Goal: Task Accomplishment & Management: Manage account settings

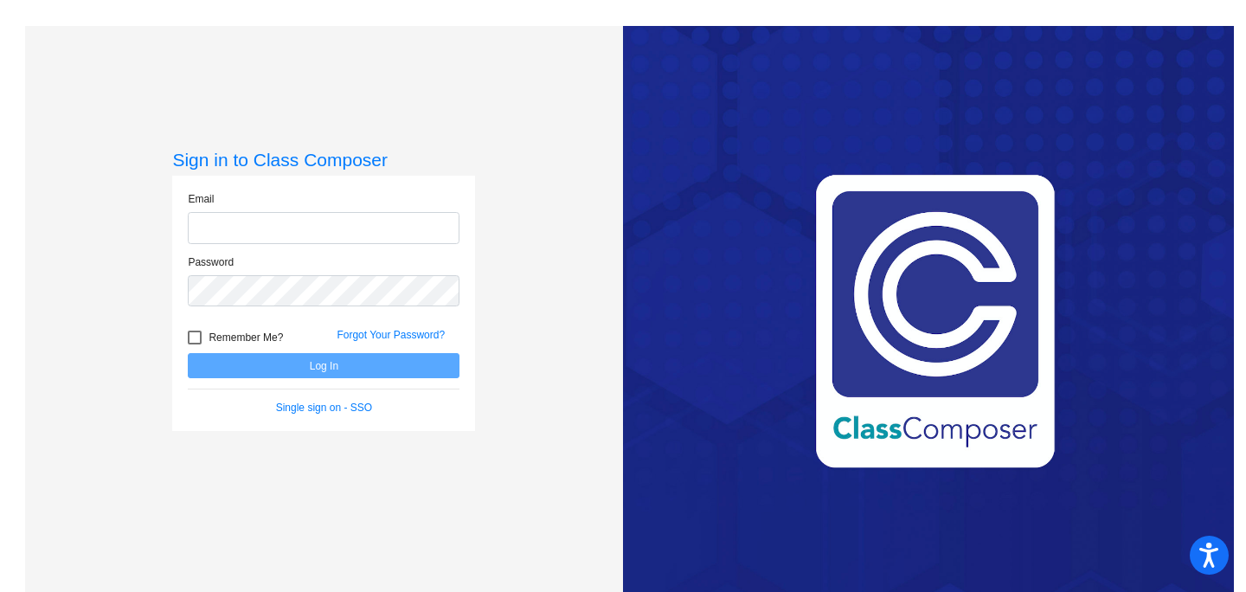
click at [249, 220] on input "email" at bounding box center [324, 228] width 272 height 32
type input "[EMAIL_ADDRESS][DOMAIN_NAME]"
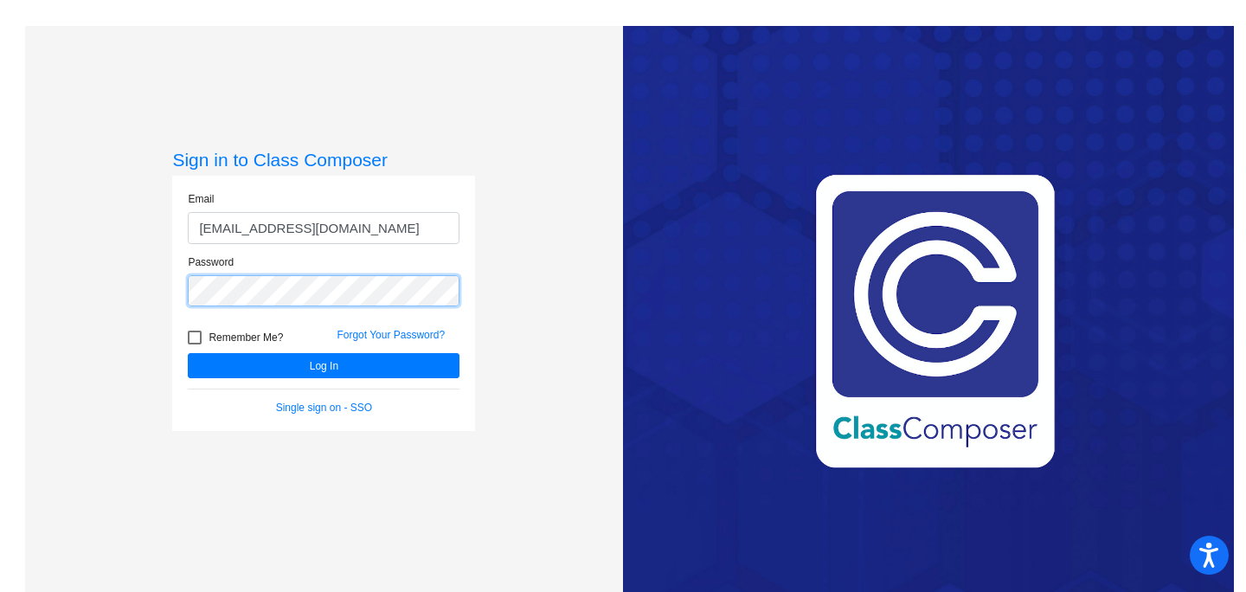
click at [188, 353] on button "Log In" at bounding box center [324, 365] width 272 height 25
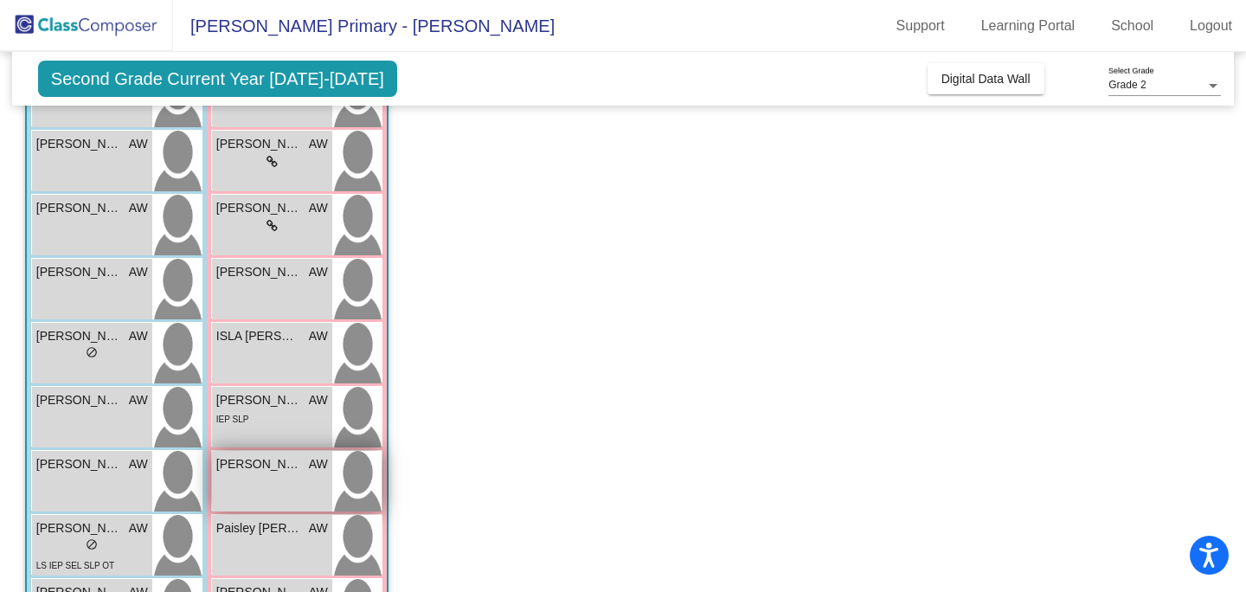
scroll to position [276, 0]
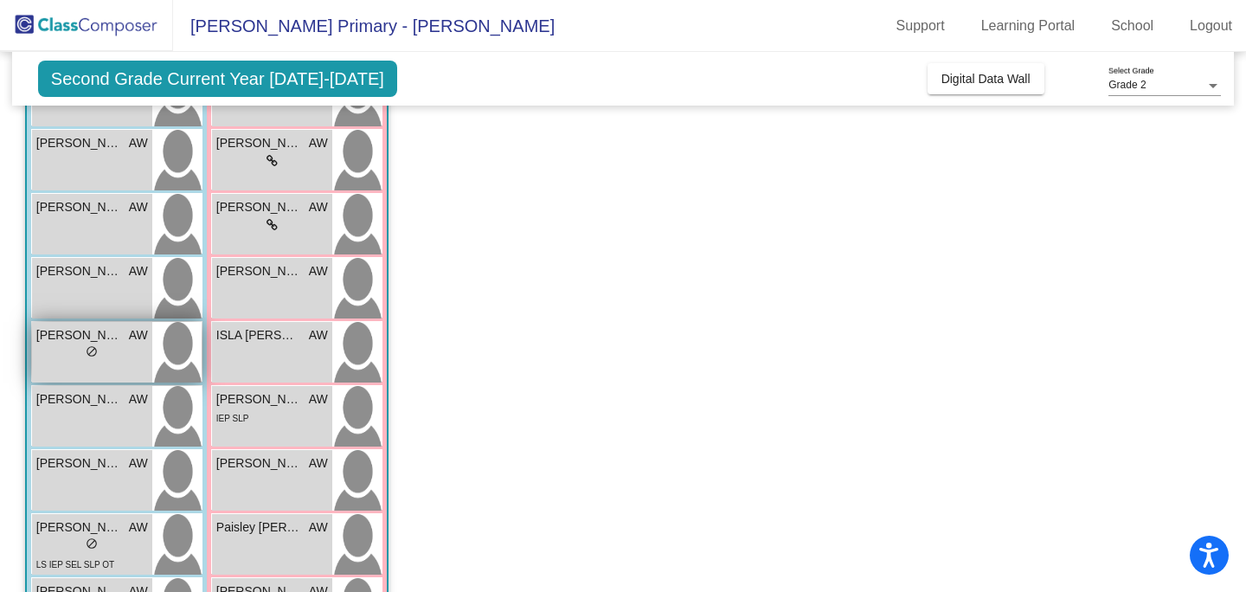
click at [99, 339] on span "[PERSON_NAME]" at bounding box center [79, 335] width 87 height 18
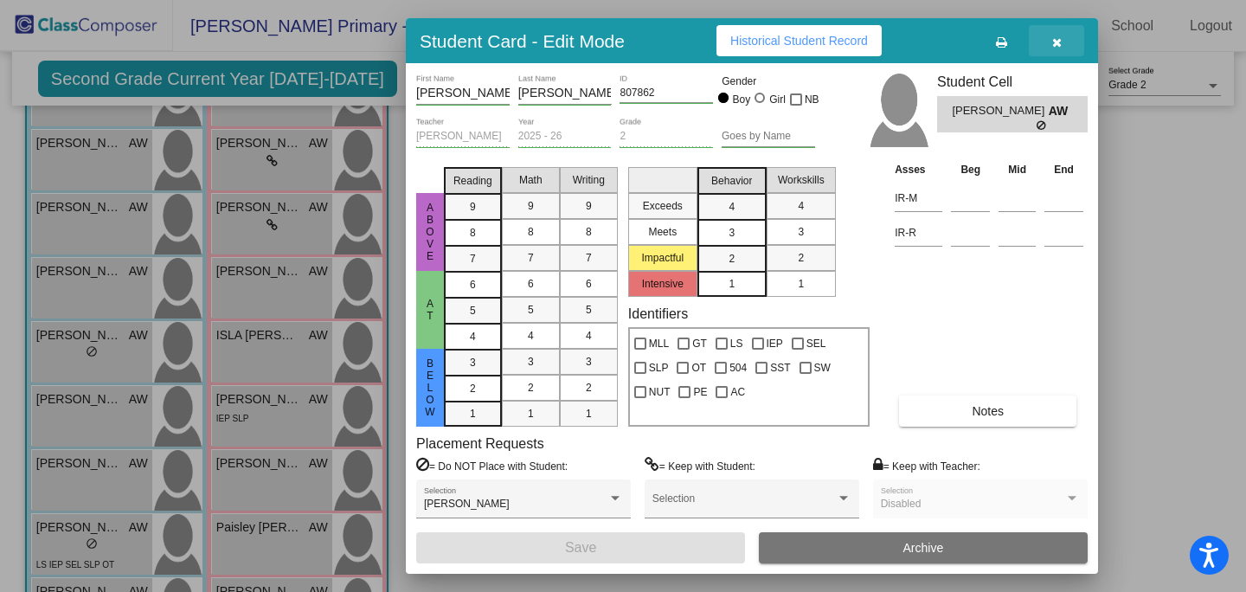
click at [1062, 41] on button "button" at bounding box center [1056, 40] width 55 height 31
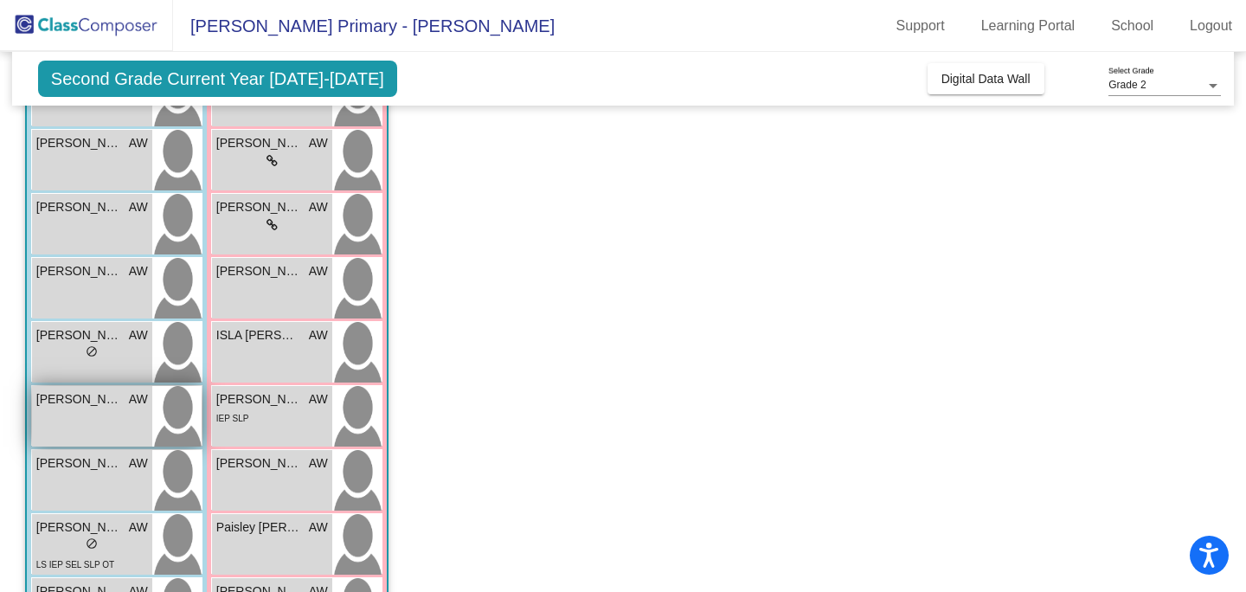
click at [58, 426] on div "[PERSON_NAME] AW lock do_not_disturb_alt" at bounding box center [92, 416] width 120 height 61
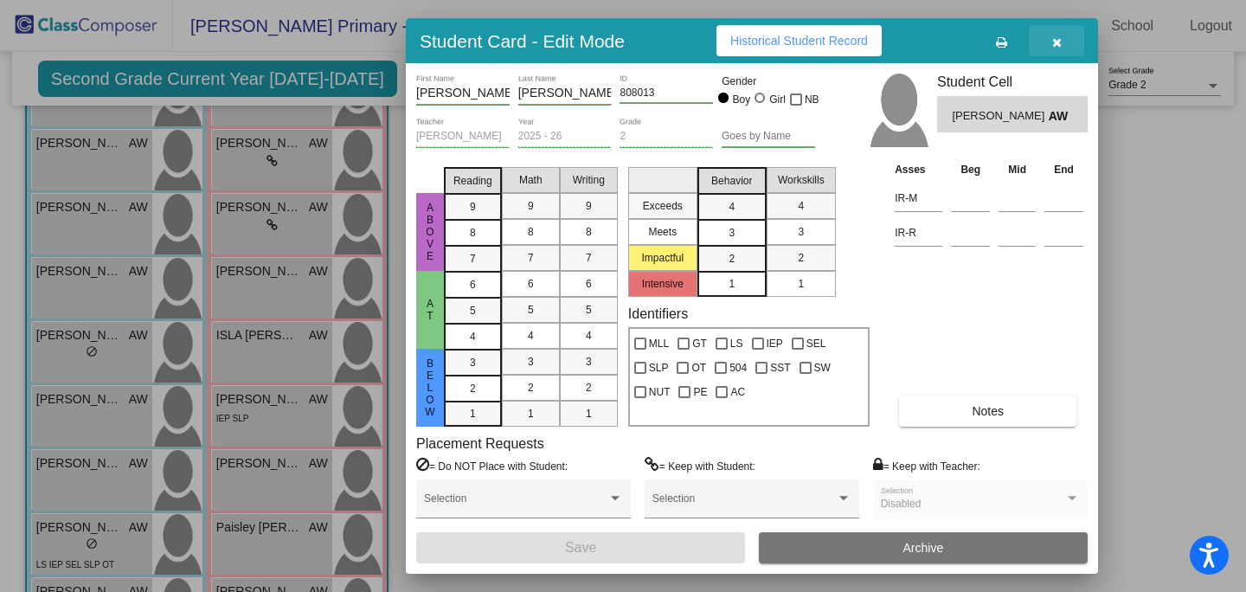
click at [1053, 42] on icon "button" at bounding box center [1058, 42] width 10 height 12
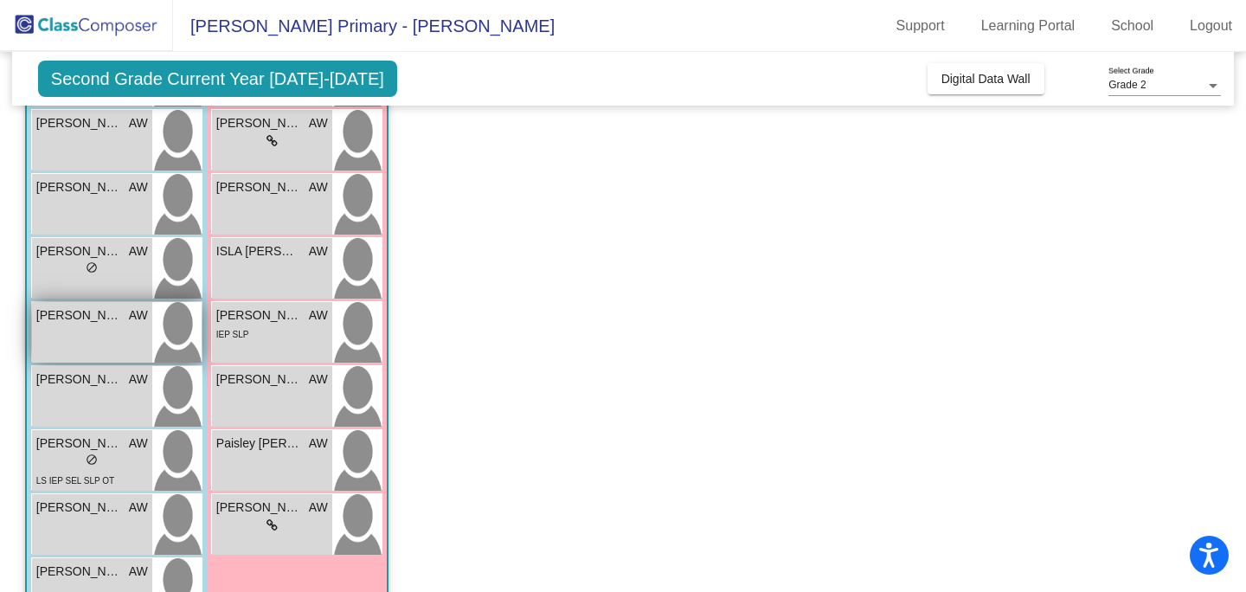
scroll to position [362, 0]
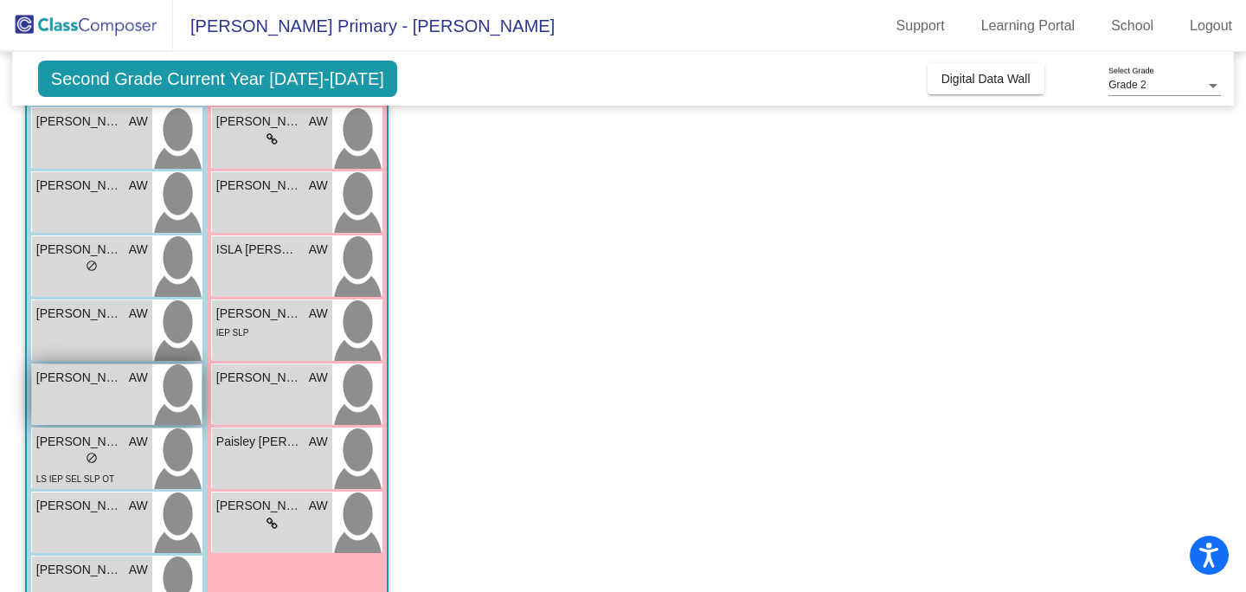
click at [94, 389] on div "[PERSON_NAME] AW lock do_not_disturb_alt" at bounding box center [92, 394] width 120 height 61
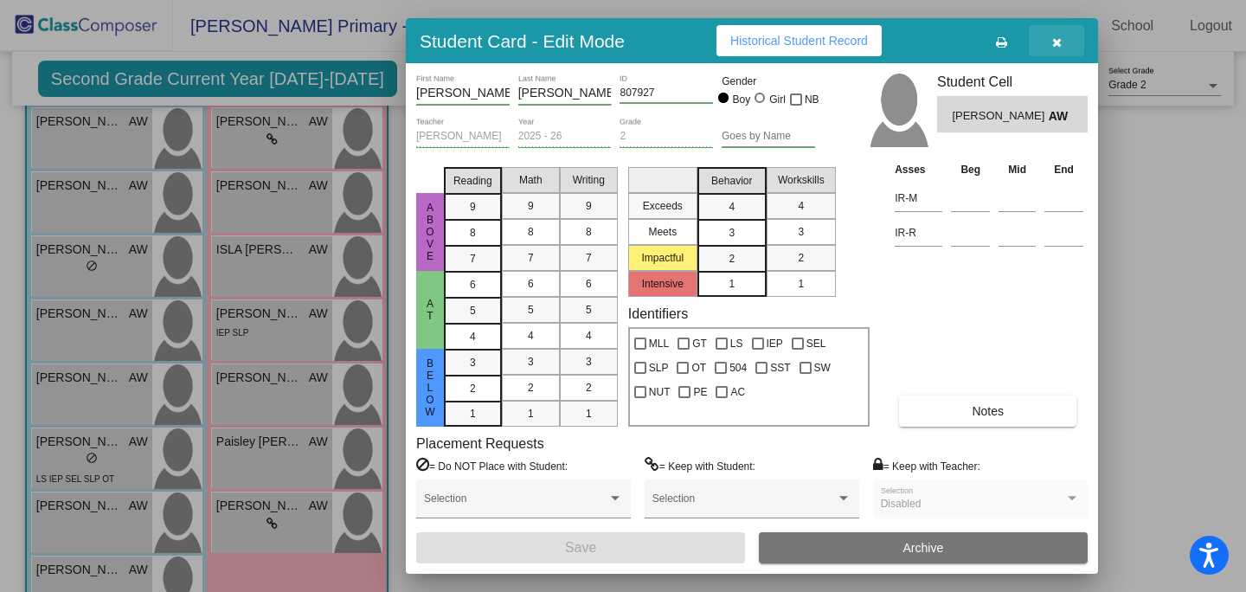
click at [1059, 44] on icon "button" at bounding box center [1058, 42] width 10 height 12
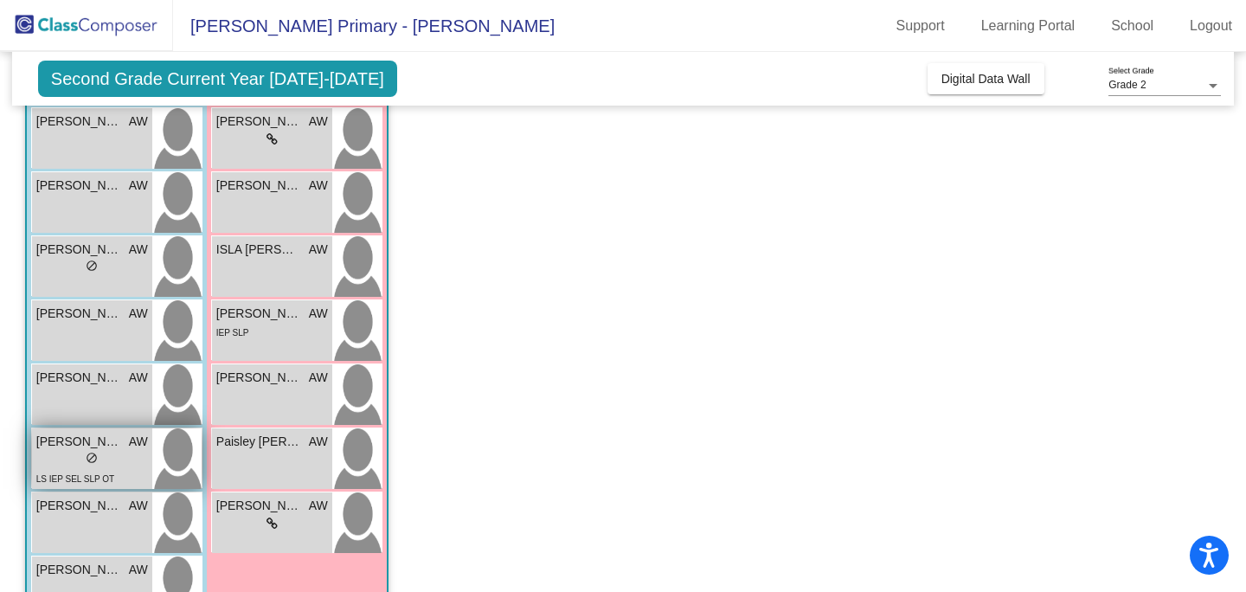
click at [96, 448] on span "[PERSON_NAME]" at bounding box center [79, 442] width 87 height 18
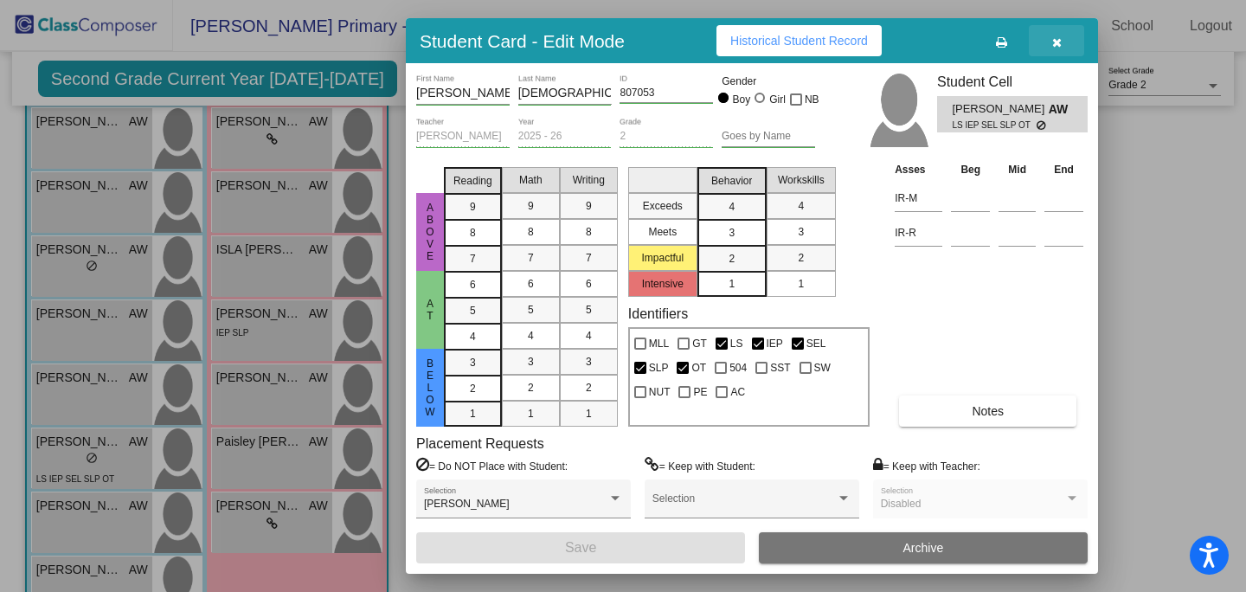
click at [1054, 40] on icon "button" at bounding box center [1058, 42] width 10 height 12
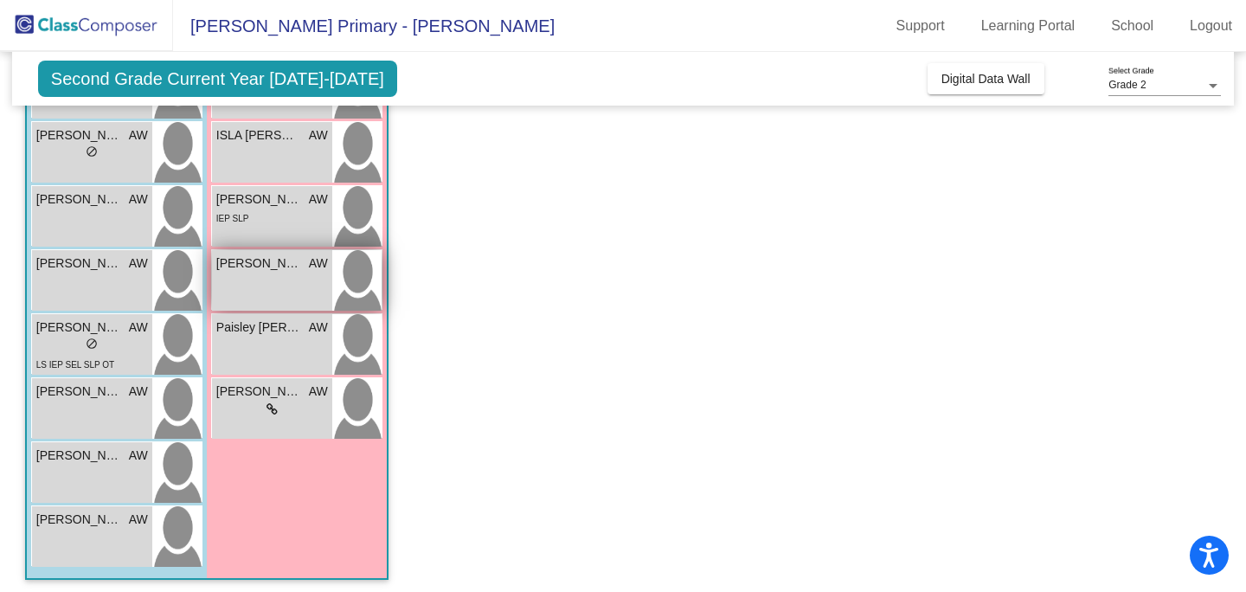
scroll to position [475, 0]
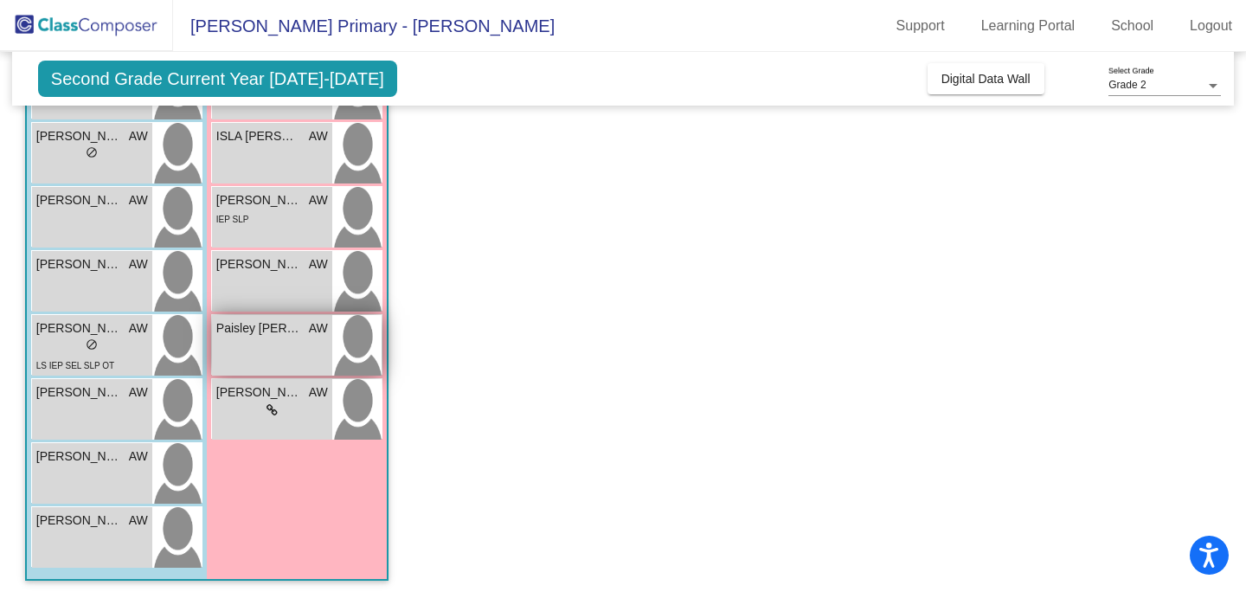
click at [274, 335] on span "Paisley [PERSON_NAME]" at bounding box center [259, 328] width 87 height 18
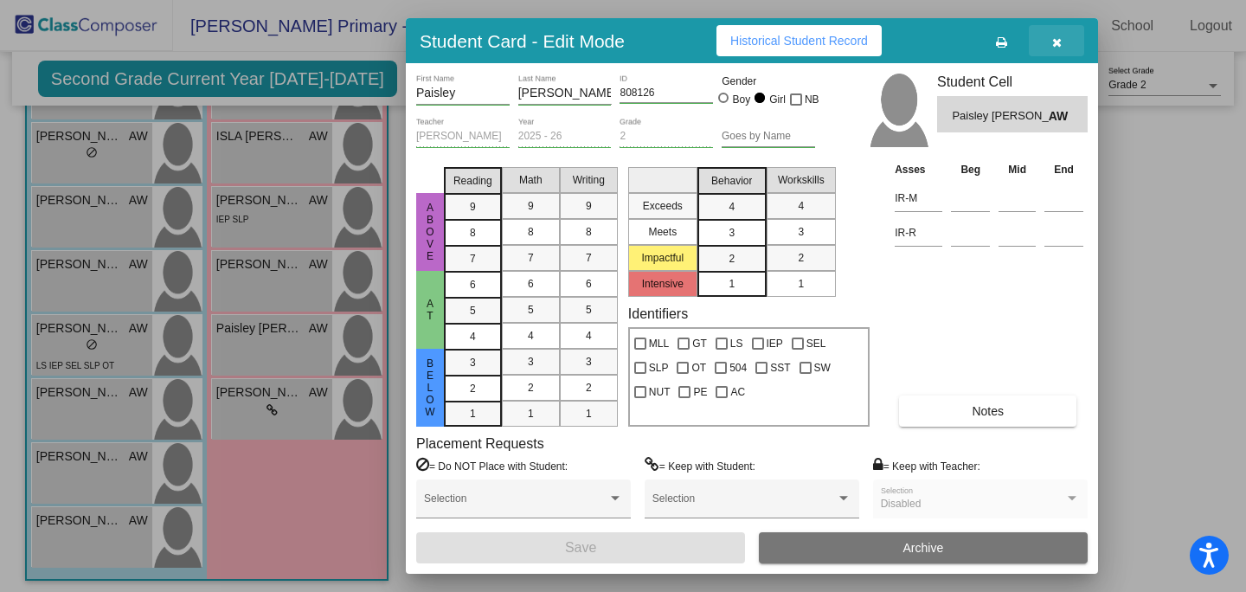
click at [1053, 42] on icon "button" at bounding box center [1058, 42] width 10 height 12
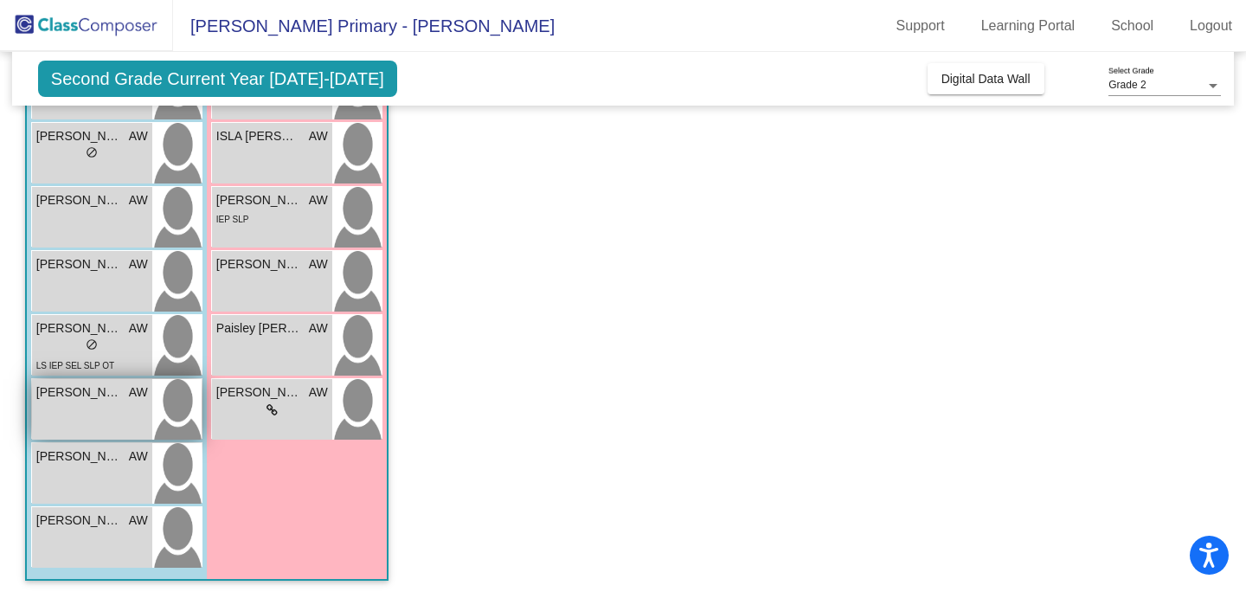
click at [68, 409] on div "[PERSON_NAME] lock do_not_disturb_alt" at bounding box center [92, 409] width 120 height 61
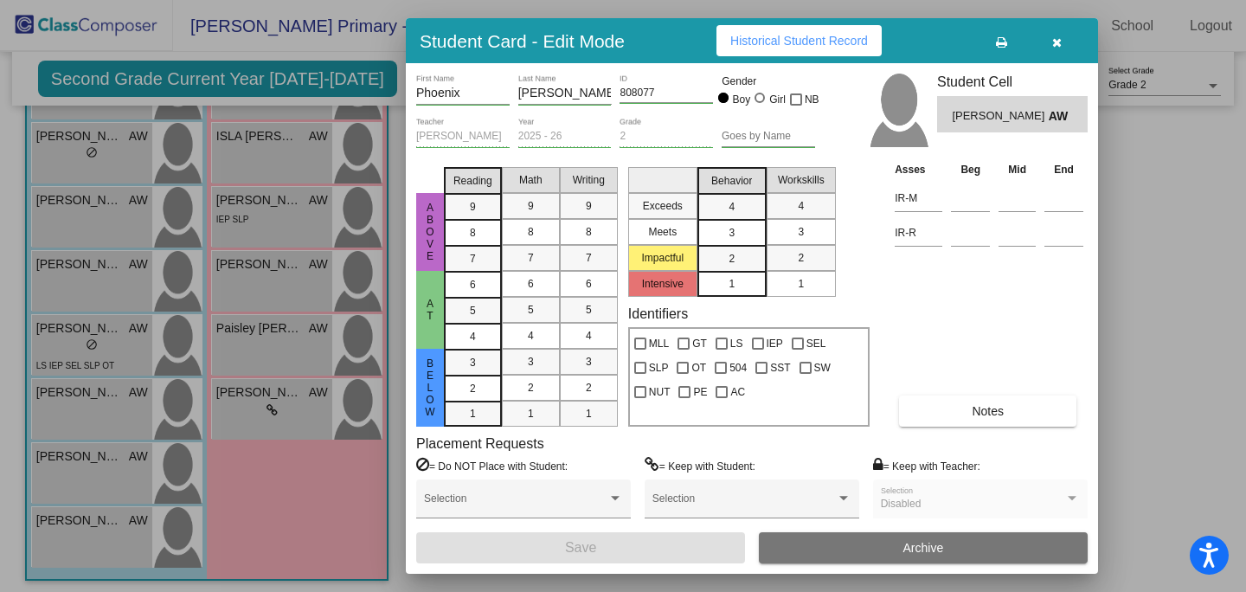
click at [1059, 43] on icon "button" at bounding box center [1058, 42] width 10 height 12
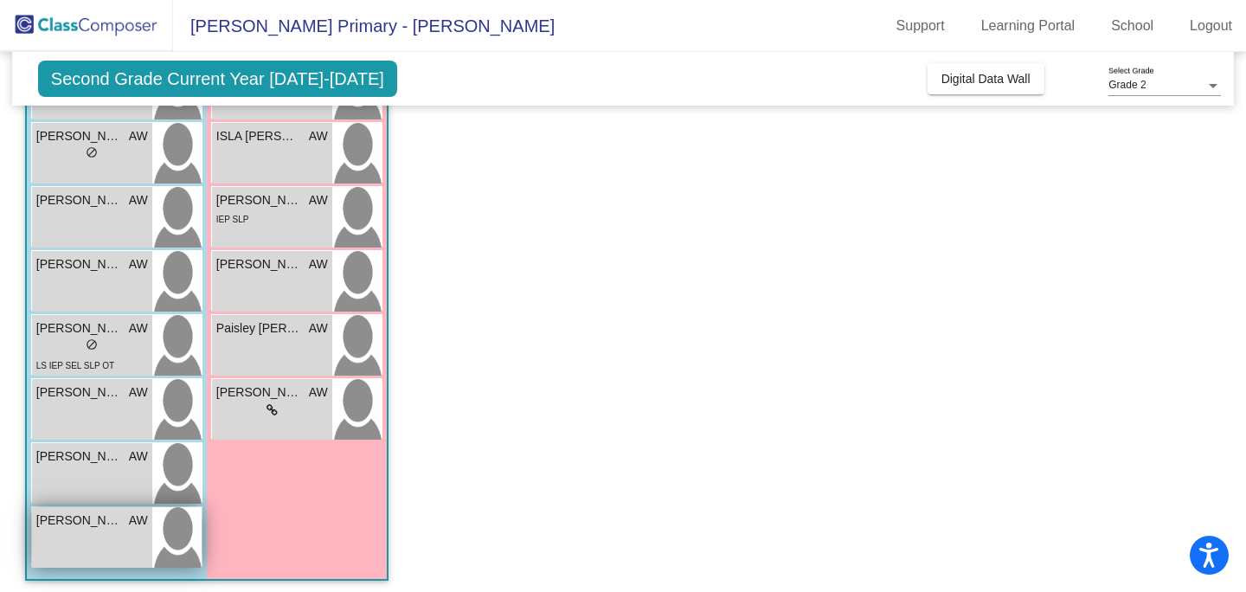
click at [83, 537] on div "[PERSON_NAME] AW lock do_not_disturb_alt" at bounding box center [92, 537] width 120 height 61
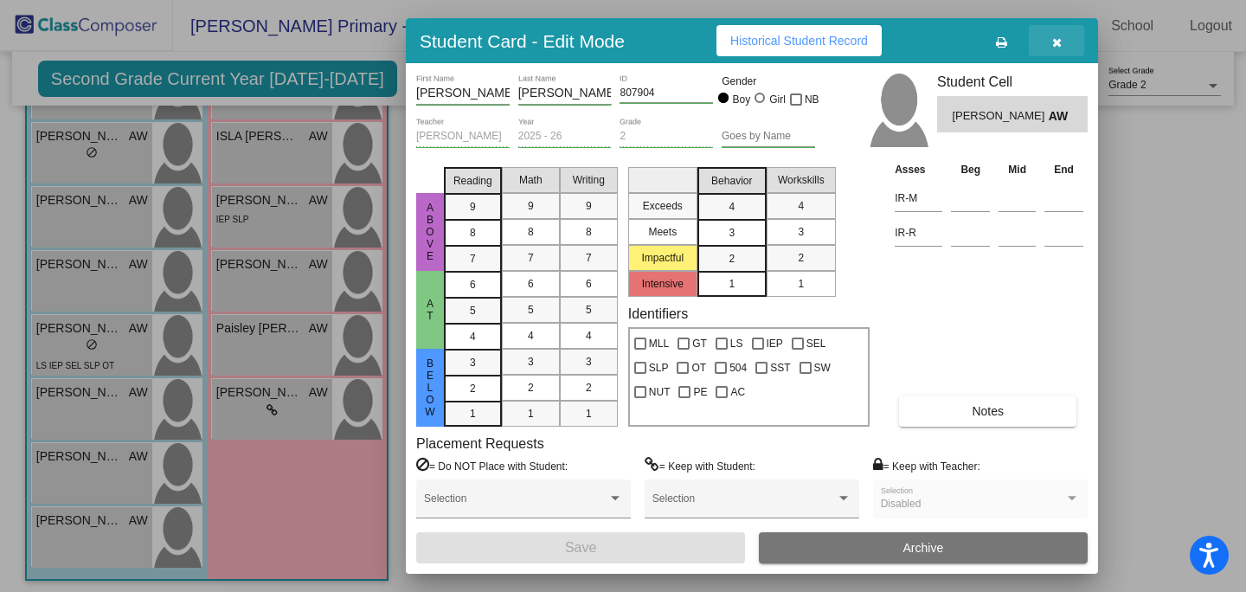
click at [1060, 36] on icon "button" at bounding box center [1058, 42] width 10 height 12
